Goal: Information Seeking & Learning: Understand process/instructions

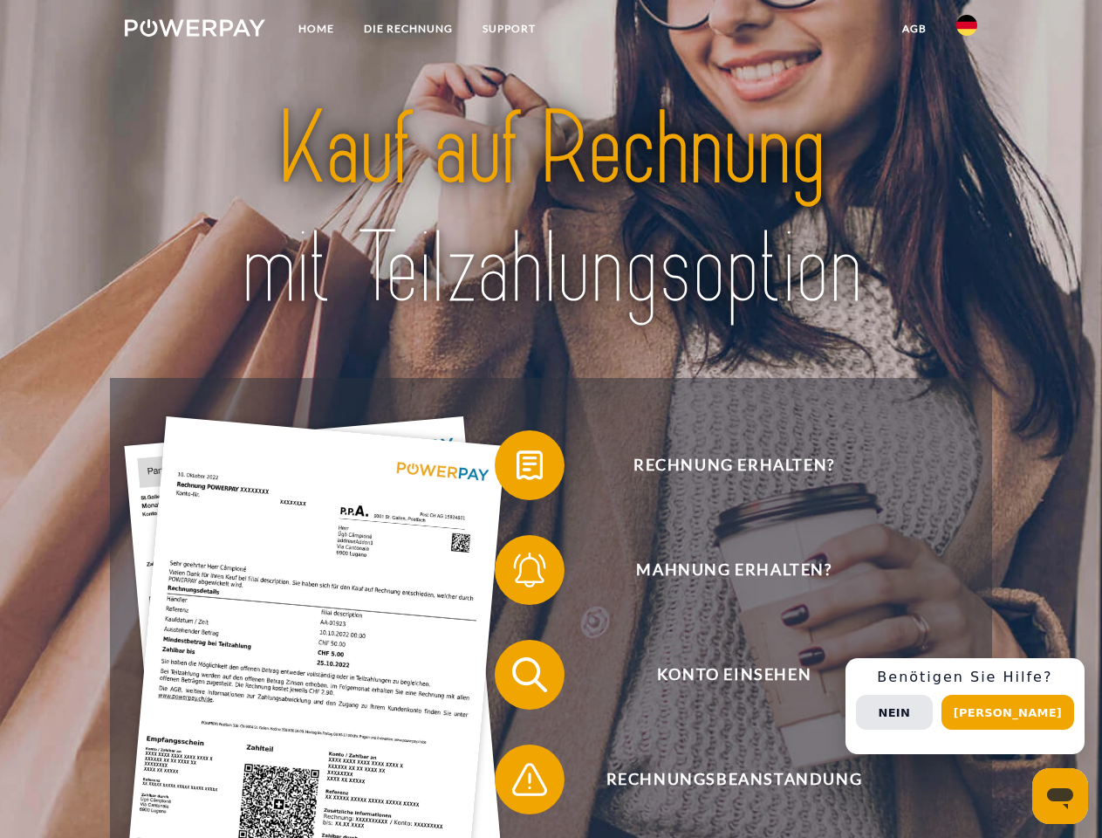
click at [195, 31] on img at bounding box center [195, 27] width 140 height 17
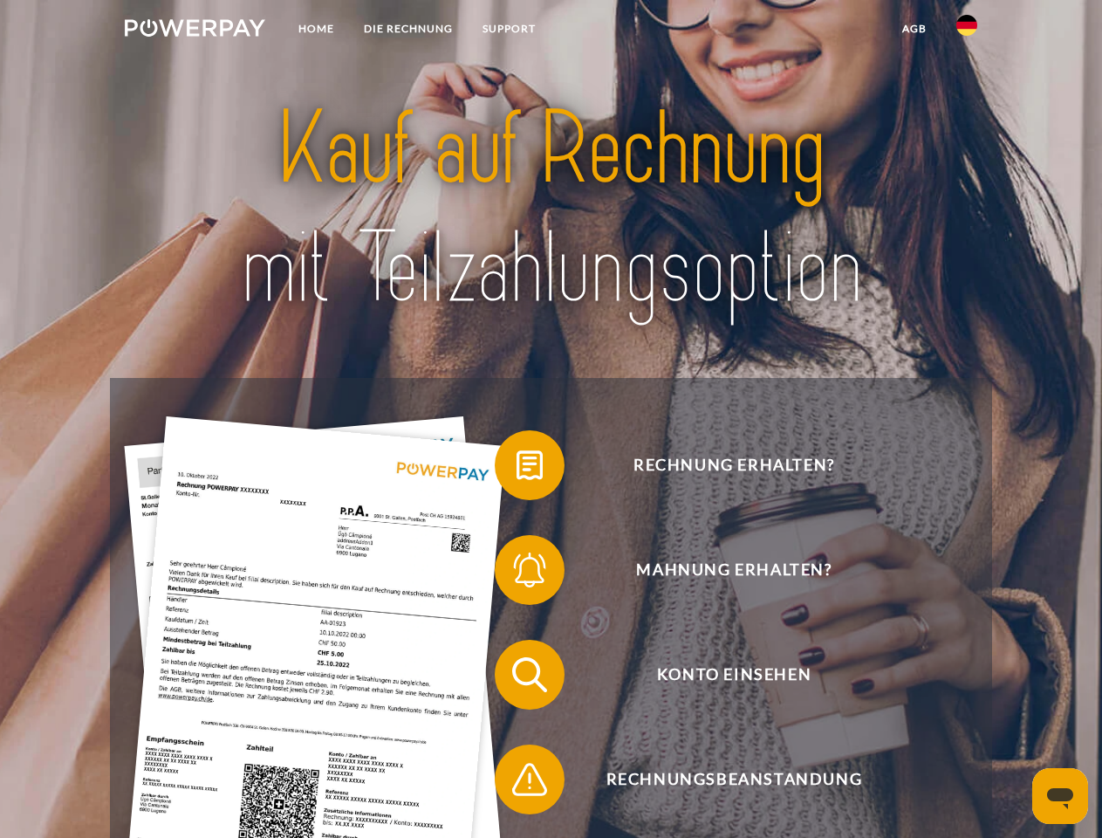
click at [967, 31] on img at bounding box center [966, 25] width 21 height 21
click at [914, 29] on link "agb" at bounding box center [914, 28] width 54 height 31
click at [517, 469] on span at bounding box center [503, 464] width 87 height 87
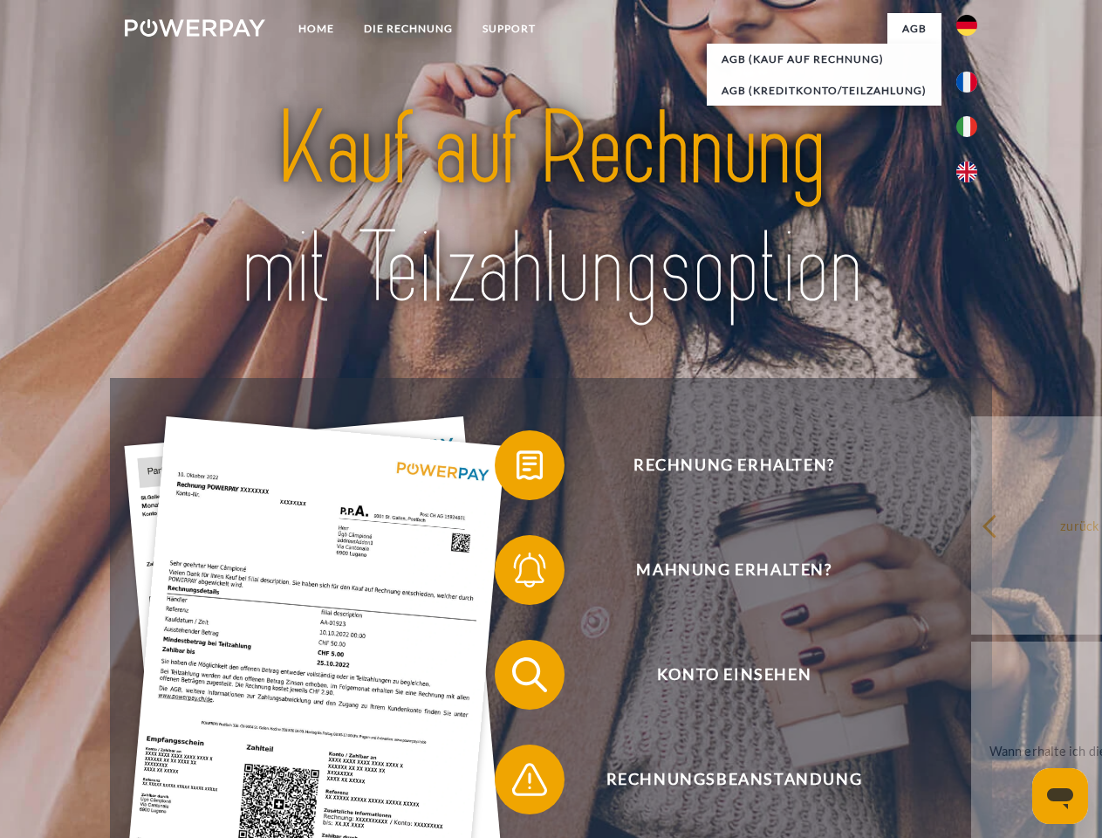
click at [517, 573] on span at bounding box center [503, 569] width 87 height 87
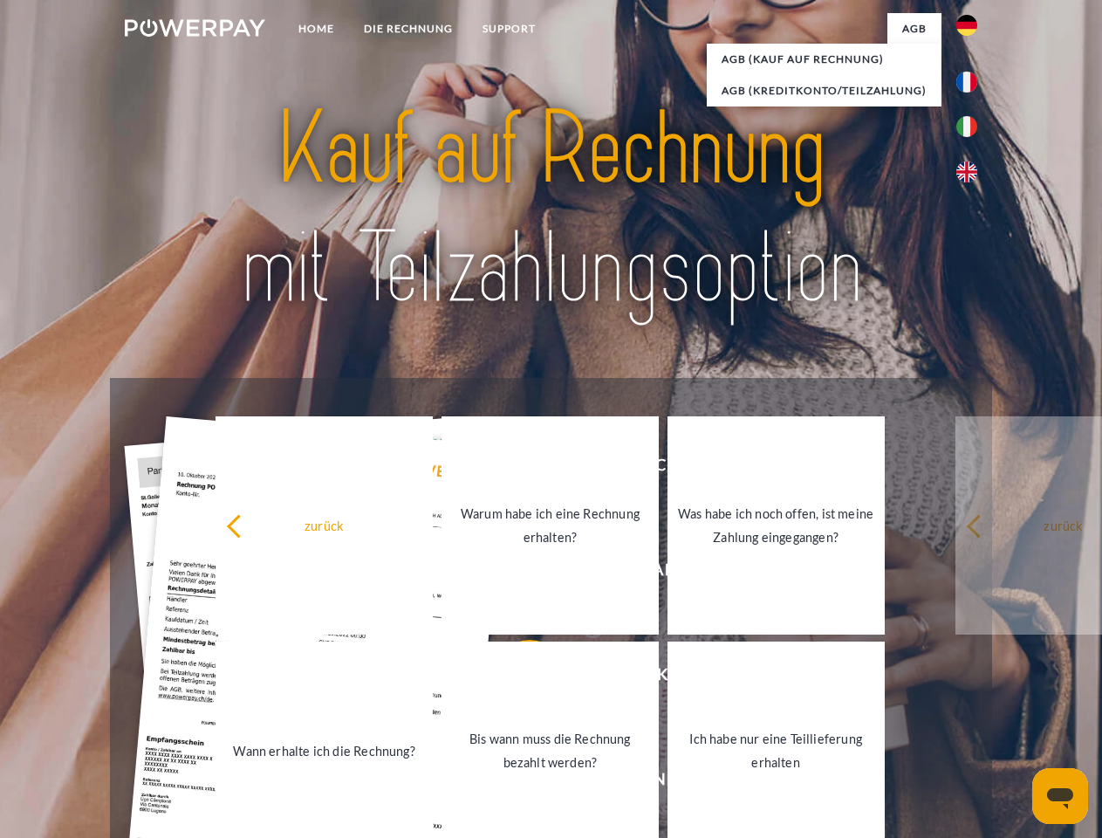
click at [517, 678] on link "Bis wann muss die Rechnung bezahlt werden?" at bounding box center [550, 750] width 217 height 218
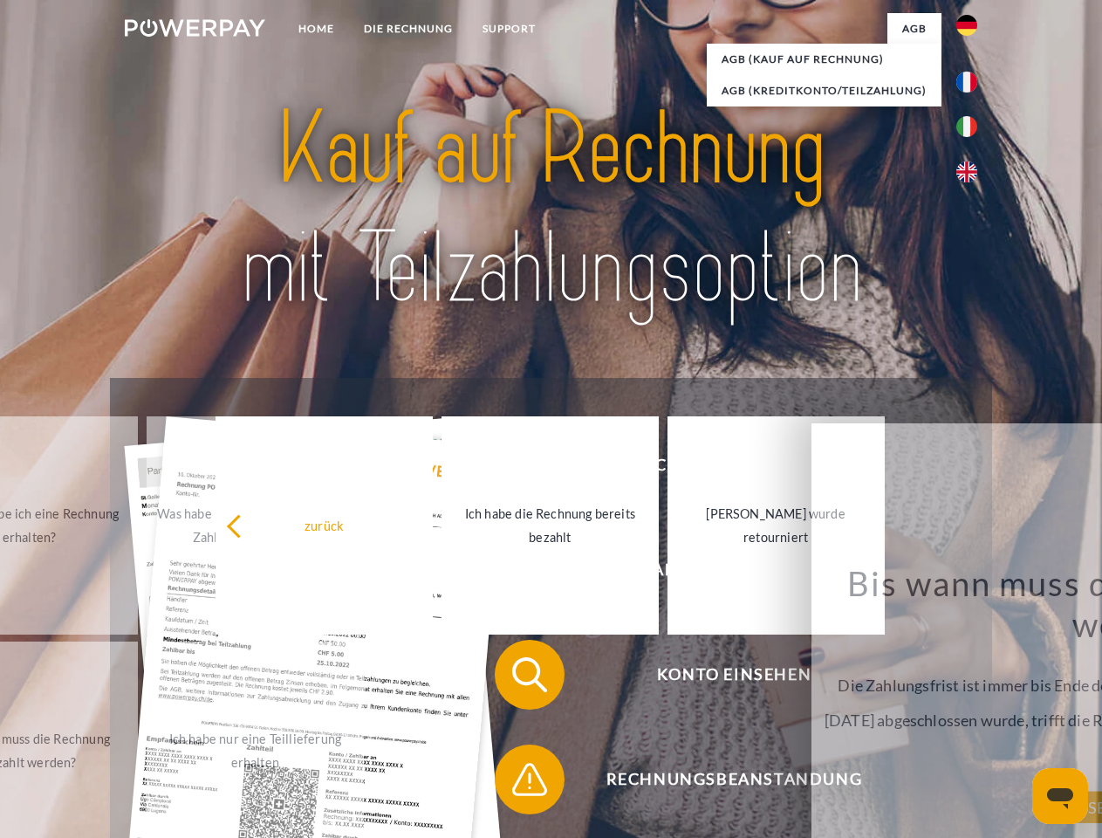
click at [517, 783] on span at bounding box center [503, 779] width 87 height 87
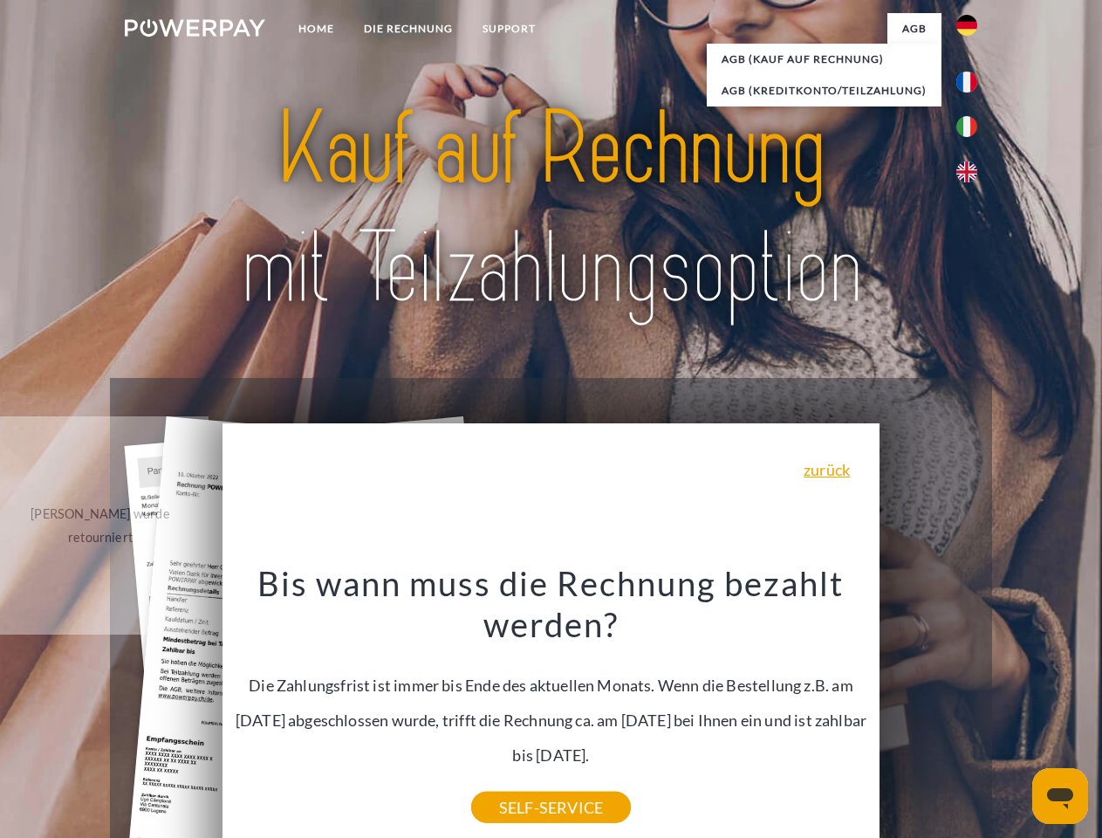
click at [971, 706] on div "Rechnung erhalten? Mahnung erhalten? Konto einsehen" at bounding box center [550, 727] width 881 height 698
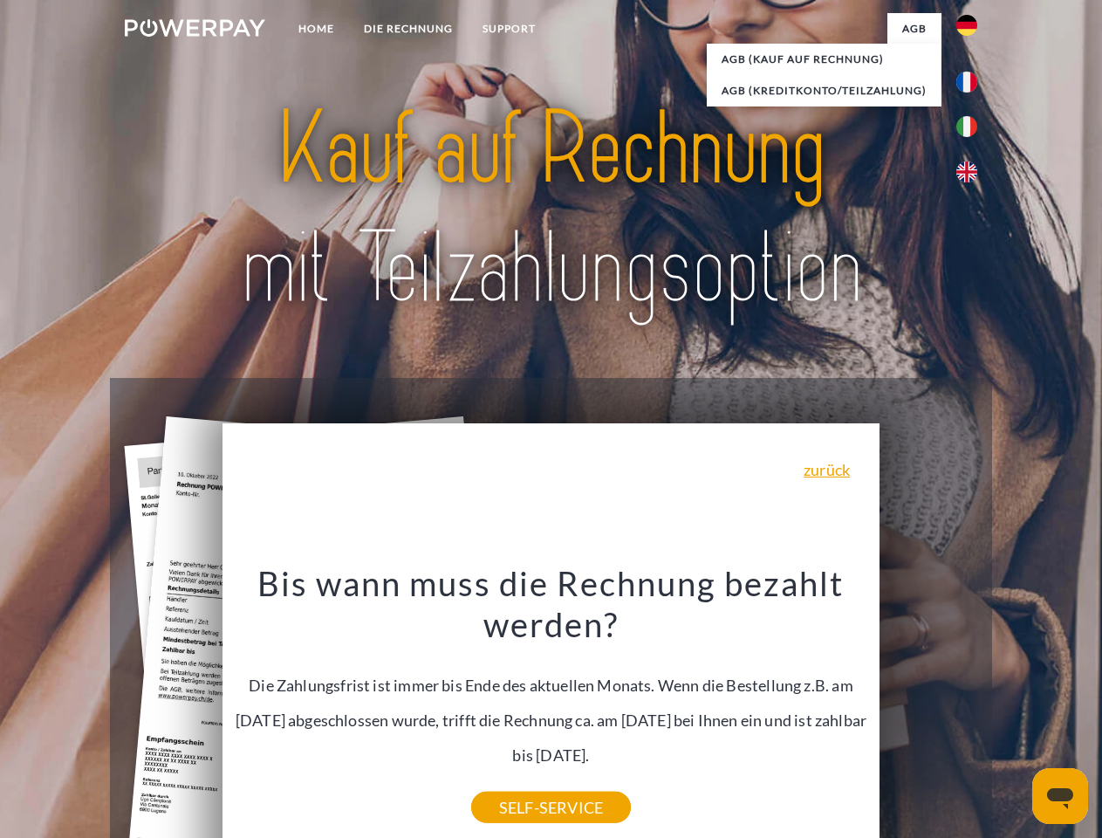
click at [928, 709] on span "Konto einsehen" at bounding box center [734, 675] width 428 height 70
click at [1014, 712] on header "Home DIE RECHNUNG SUPPORT" at bounding box center [551, 602] width 1102 height 1205
